Goal: Task Accomplishment & Management: Manage account settings

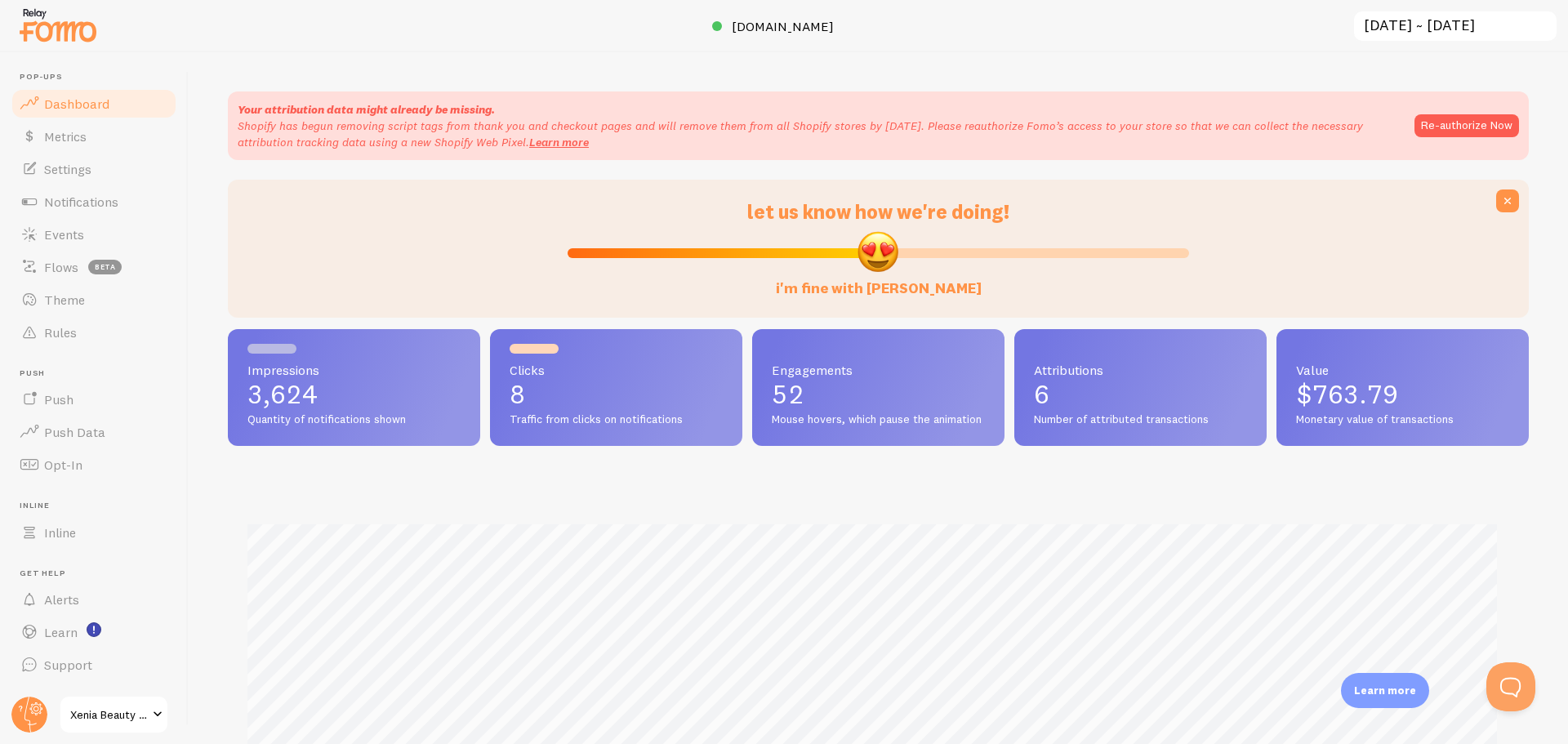
click at [76, 198] on span "Notifications" at bounding box center [81, 202] width 74 height 17
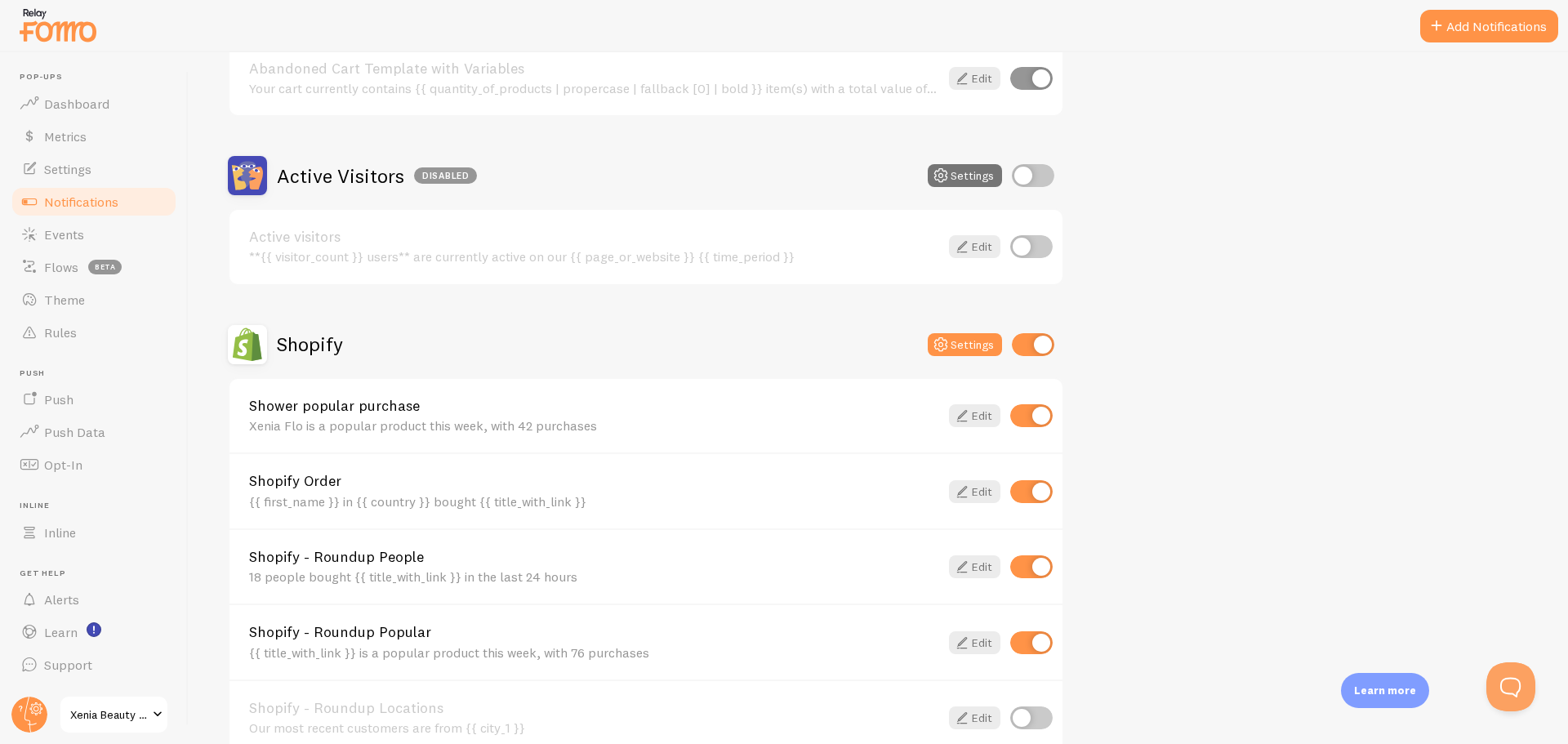
scroll to position [436, 0]
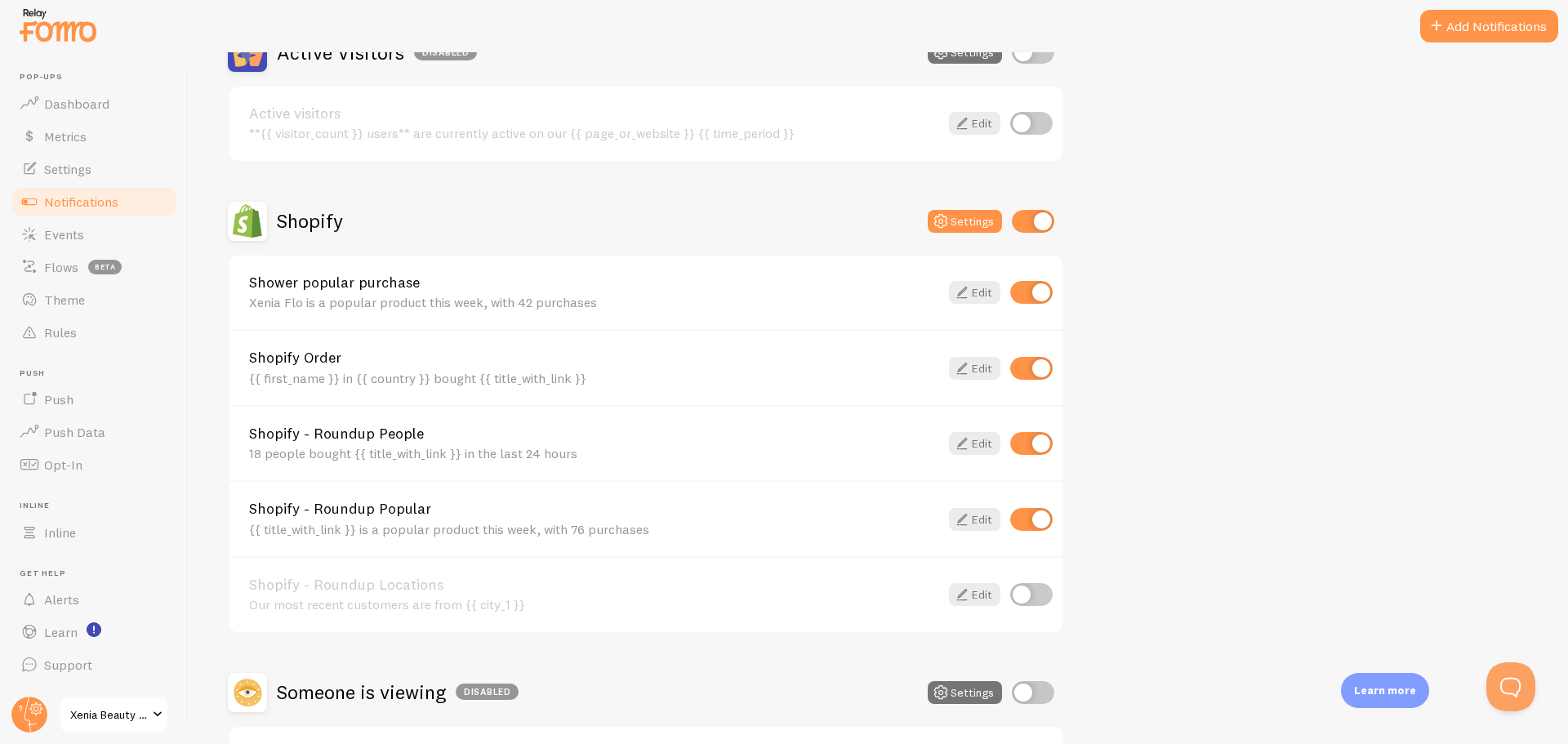
click at [1034, 295] on input "checkbox" at bounding box center [1031, 292] width 43 height 23
checkbox input "false"
click at [966, 445] on icon at bounding box center [961, 443] width 20 height 20
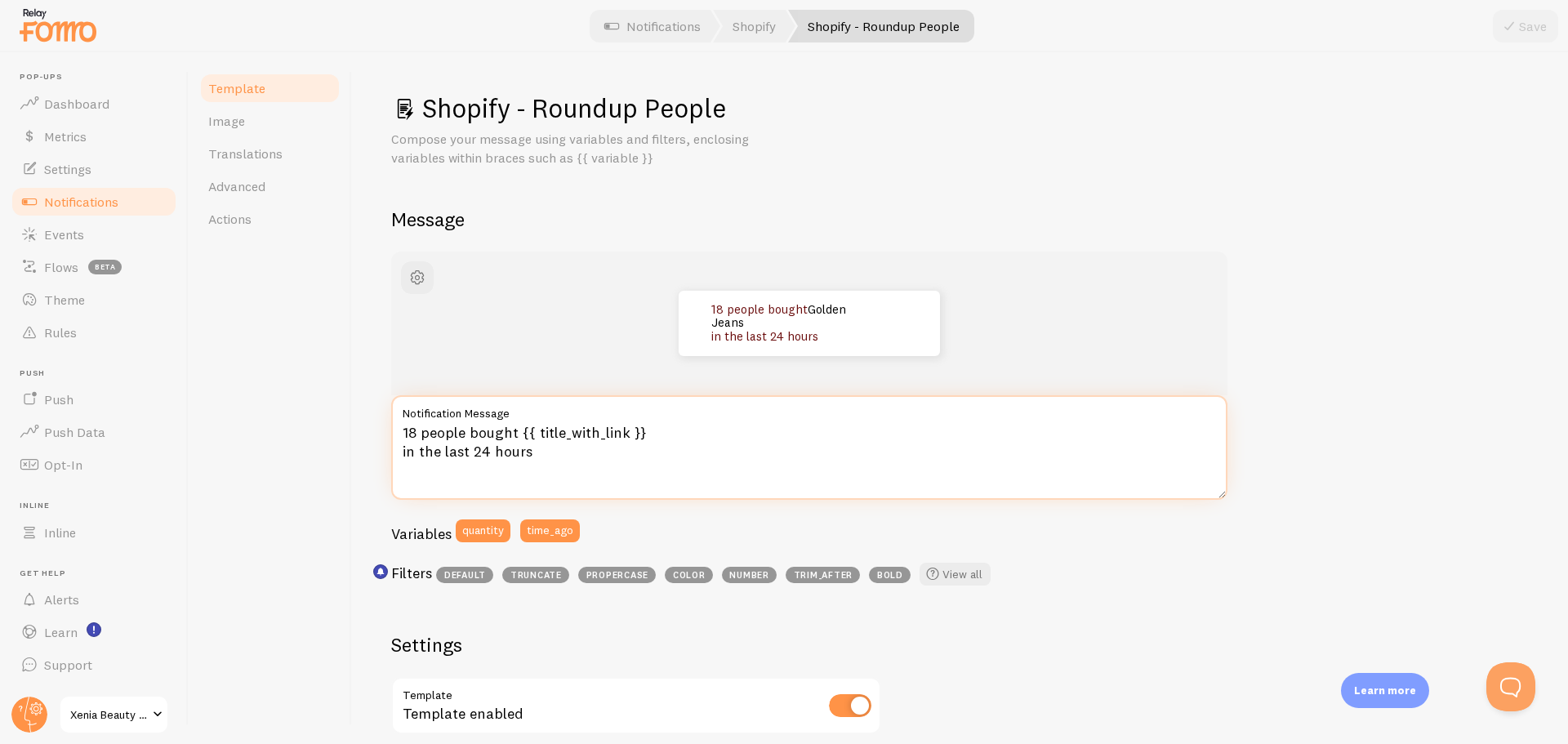
drag, startPoint x: 413, startPoint y: 434, endPoint x: 401, endPoint y: 433, distance: 12.0
click at [401, 433] on textarea "18 people bought {{ title_with_link }} in the last 24 hours" at bounding box center [809, 447] width 836 height 105
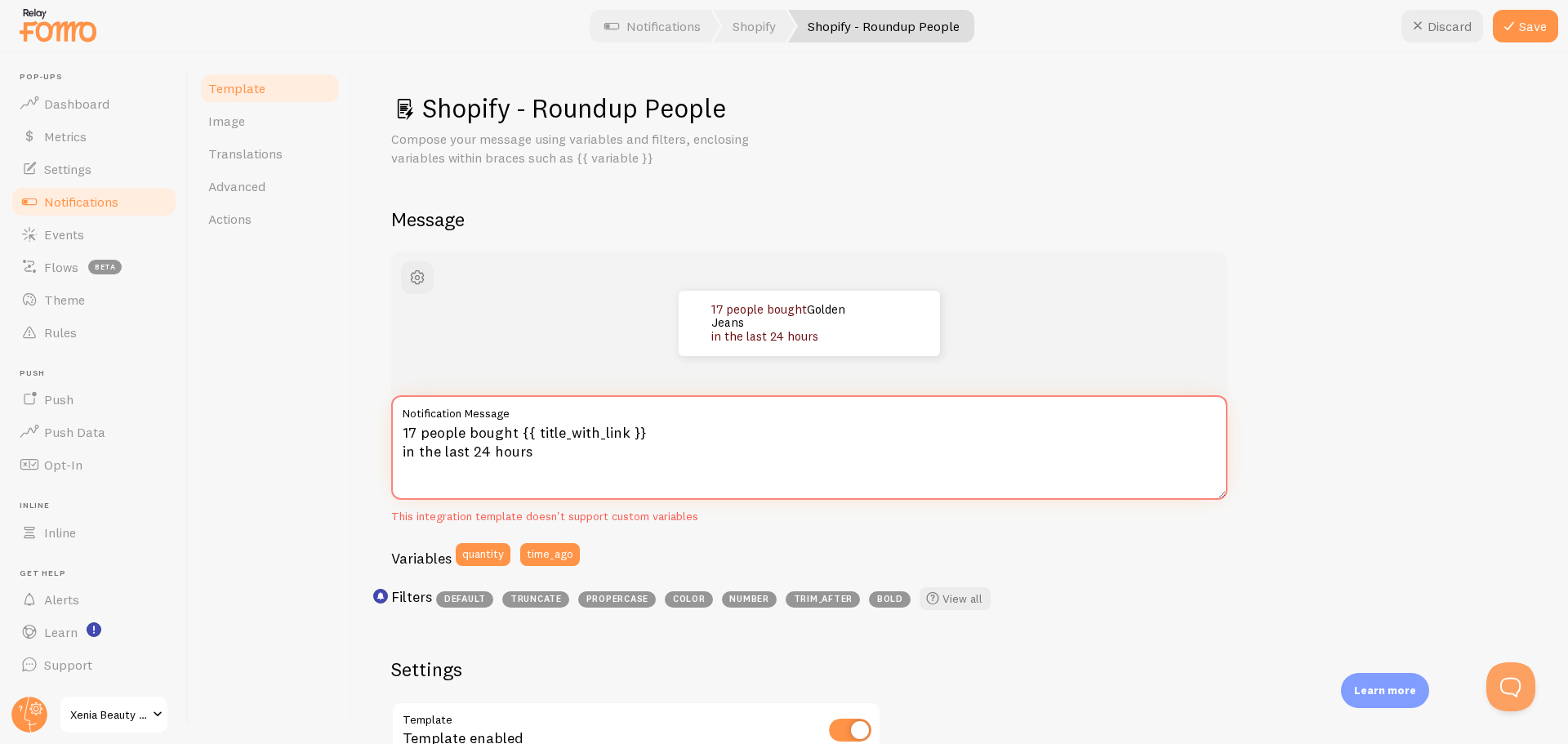
type textarea "17 people bought {{ title_with_link }} in the last 24 hours"
click at [1504, 33] on icon at bounding box center [1509, 26] width 20 height 20
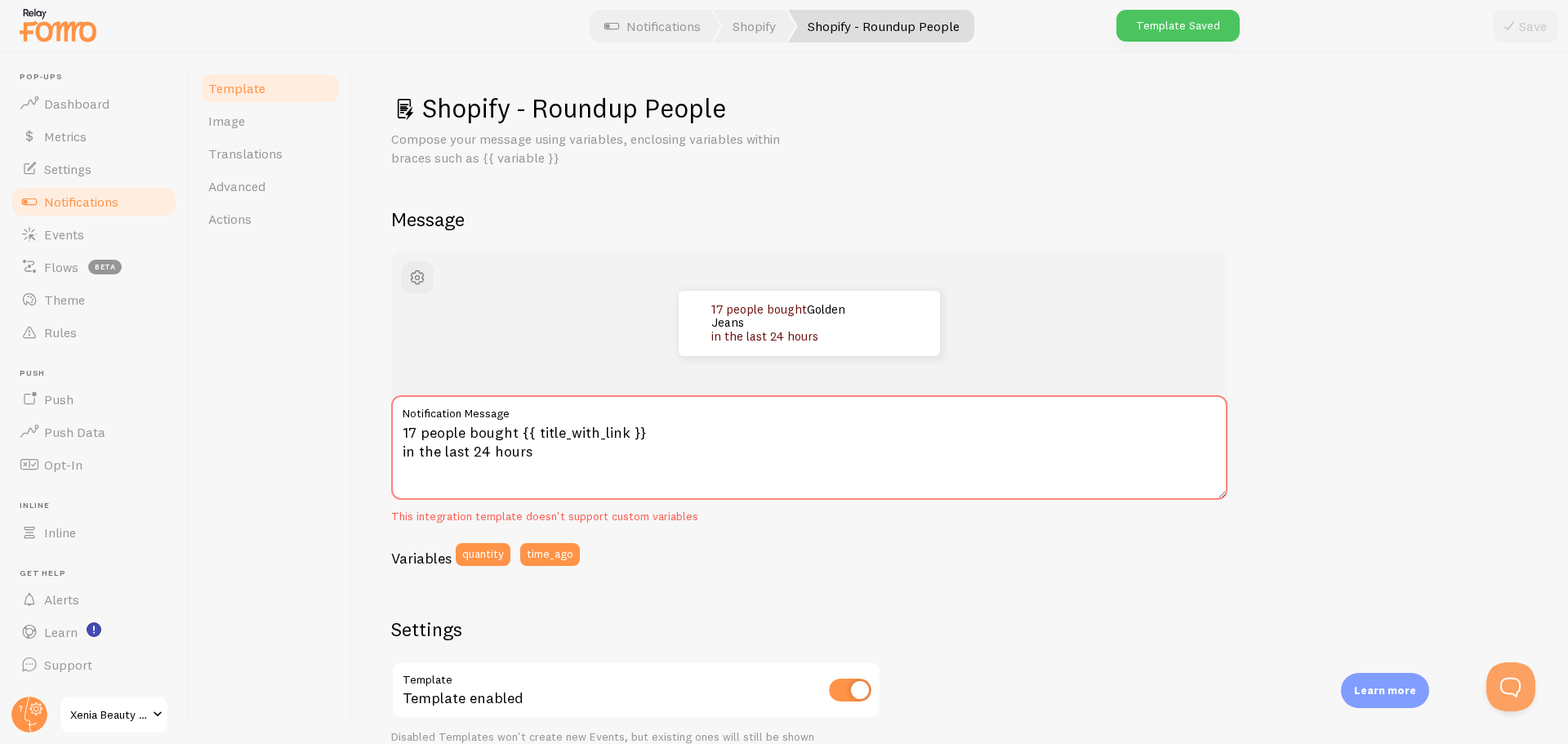
click at [104, 208] on span "Notifications" at bounding box center [81, 202] width 74 height 17
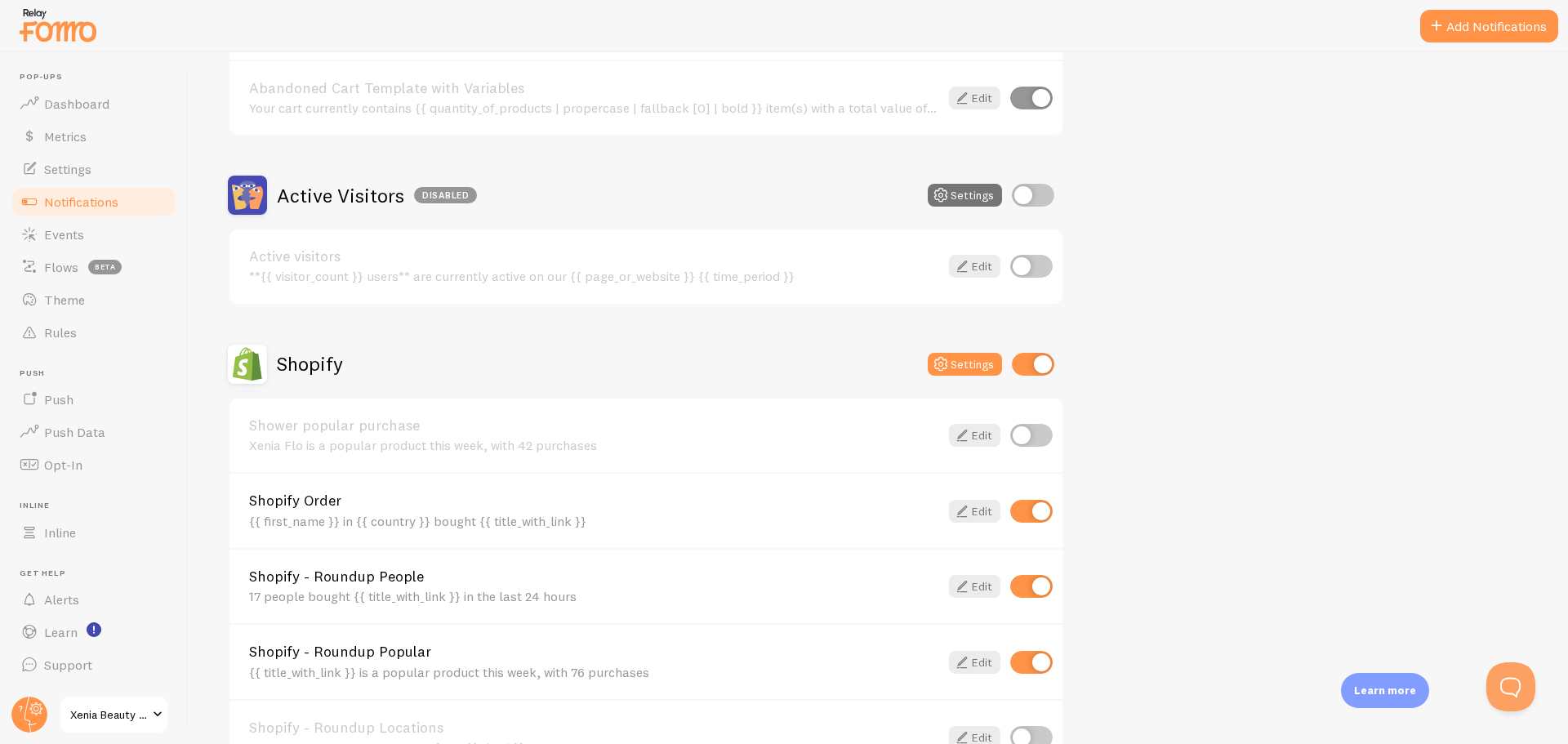
scroll to position [327, 0]
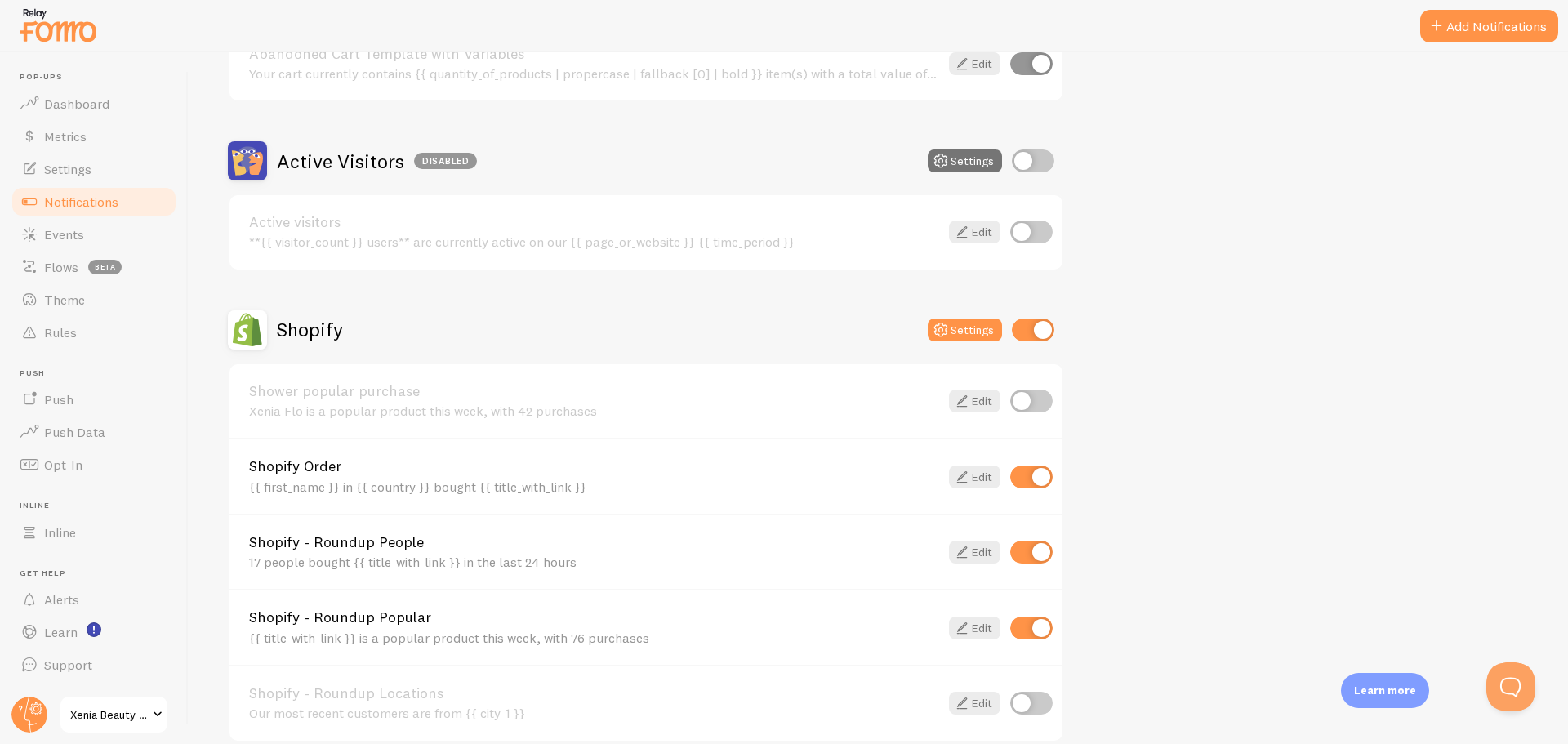
click at [505, 628] on div "Shopify - Roundup Popular {{ title_with_link }} is a popular product this week,…" at bounding box center [594, 628] width 690 height 35
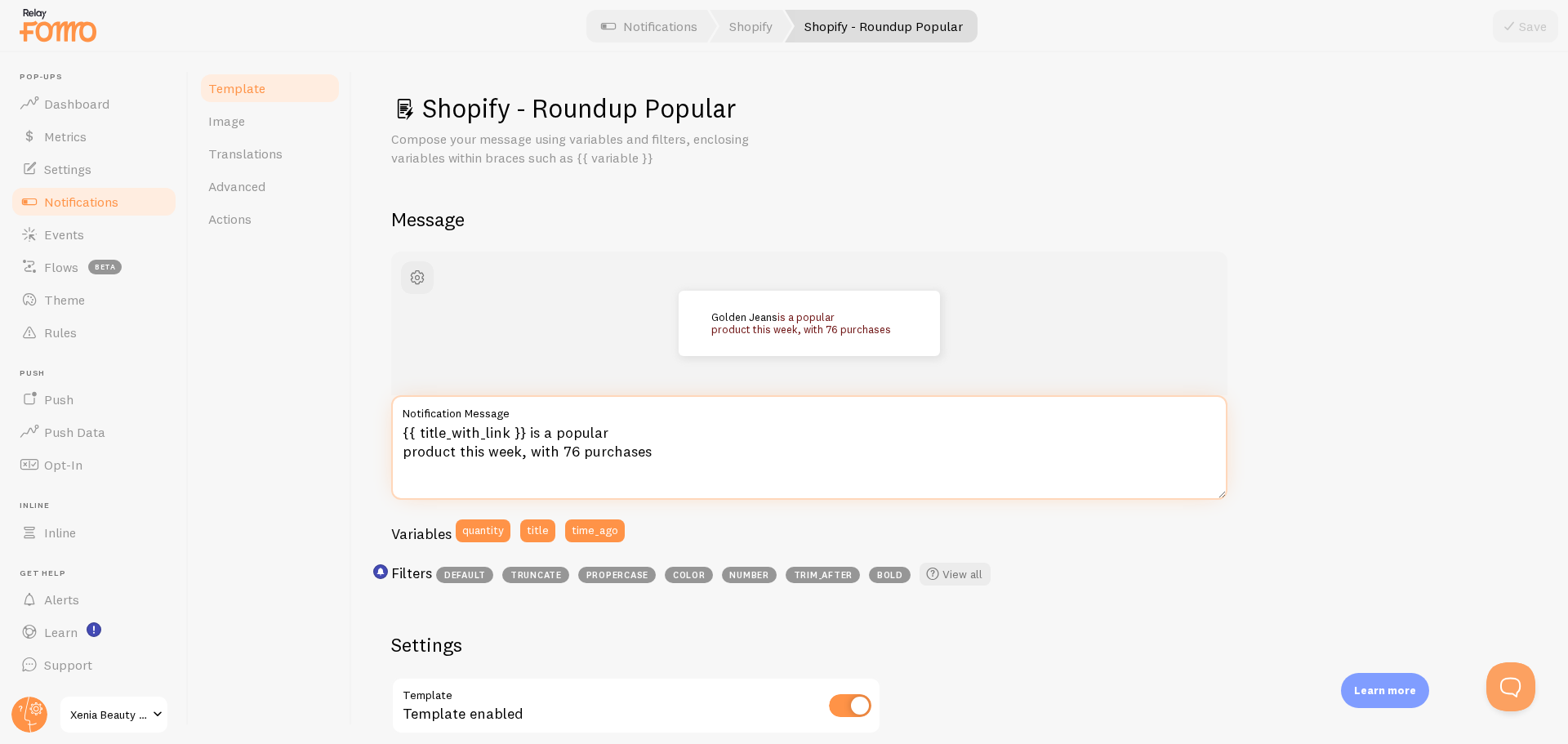
drag, startPoint x: 571, startPoint y: 451, endPoint x: 561, endPoint y: 451, distance: 10.0
click at [561, 451] on textarea "{{ title_with_link }} is a popular product this week, with 76 purchases" at bounding box center [809, 447] width 836 height 105
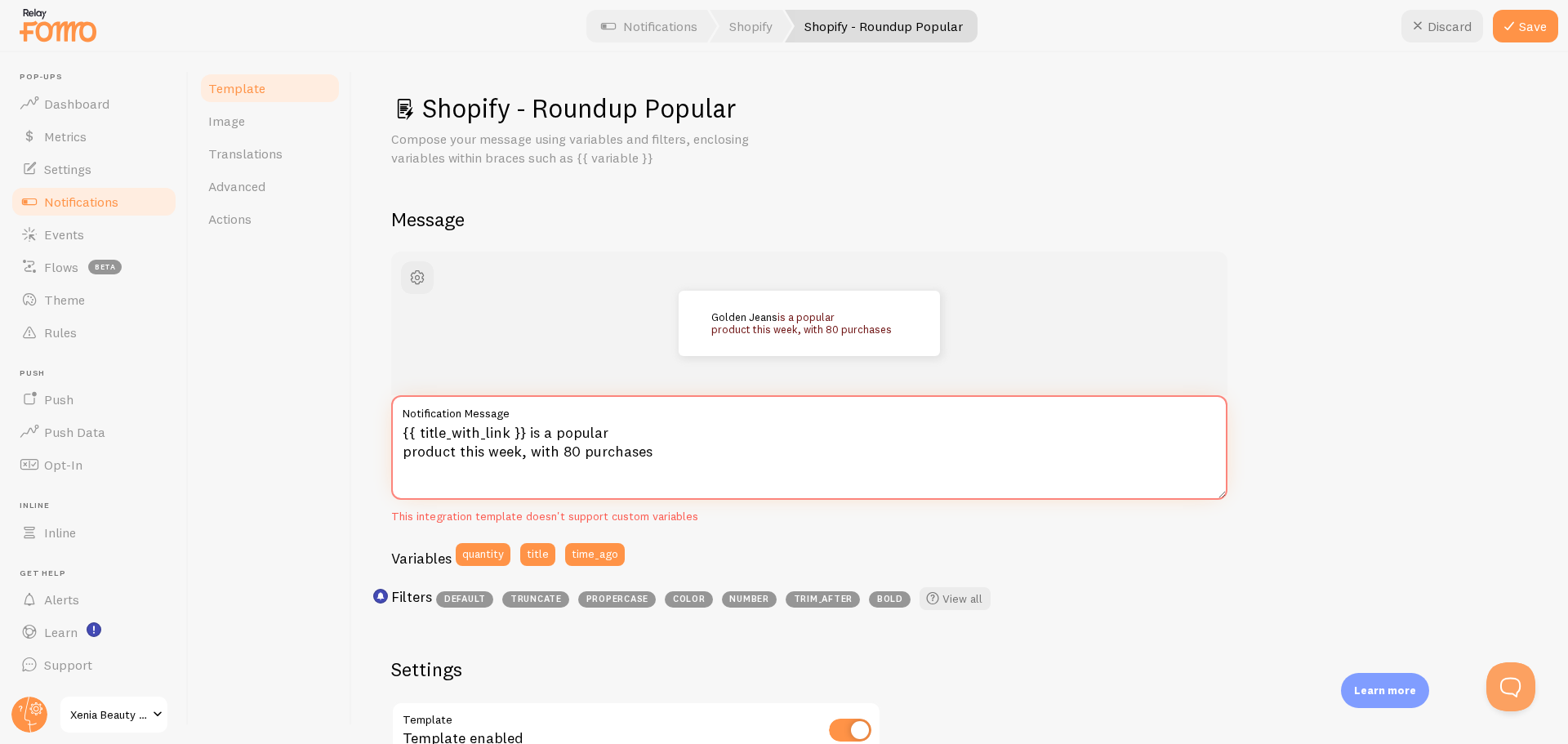
type textarea "{{ title_with_link }} is a popular product this week, with 80 purchases"
click at [1515, 24] on icon at bounding box center [1509, 26] width 20 height 20
